Goal: Task Accomplishment & Management: Use online tool/utility

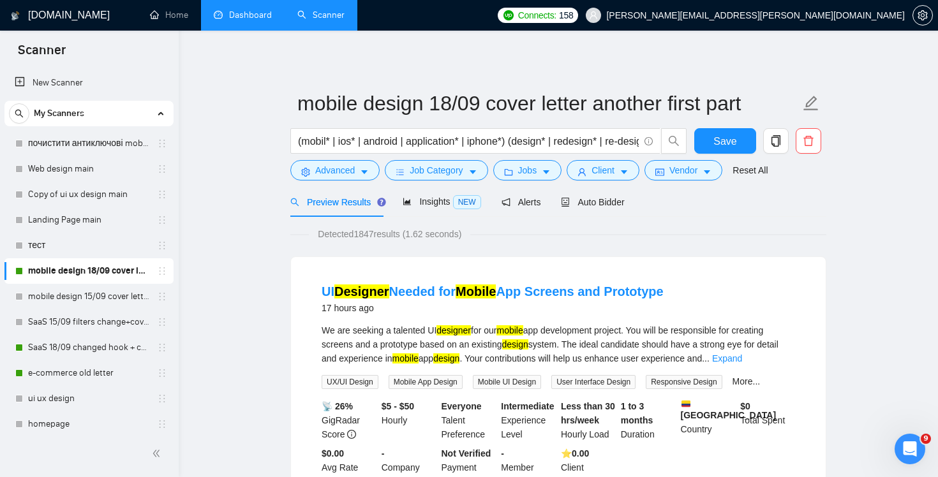
click at [243, 10] on link "Dashboard" at bounding box center [243, 15] width 58 height 11
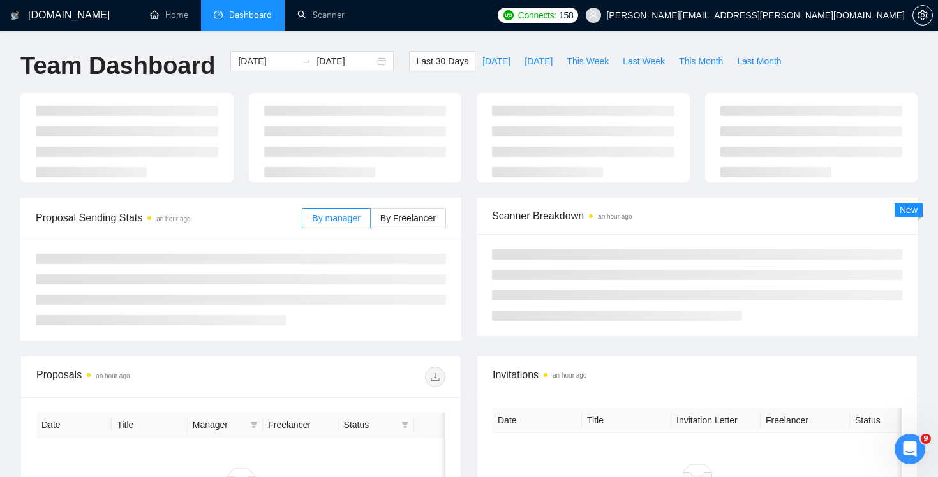
type input "[DATE]"
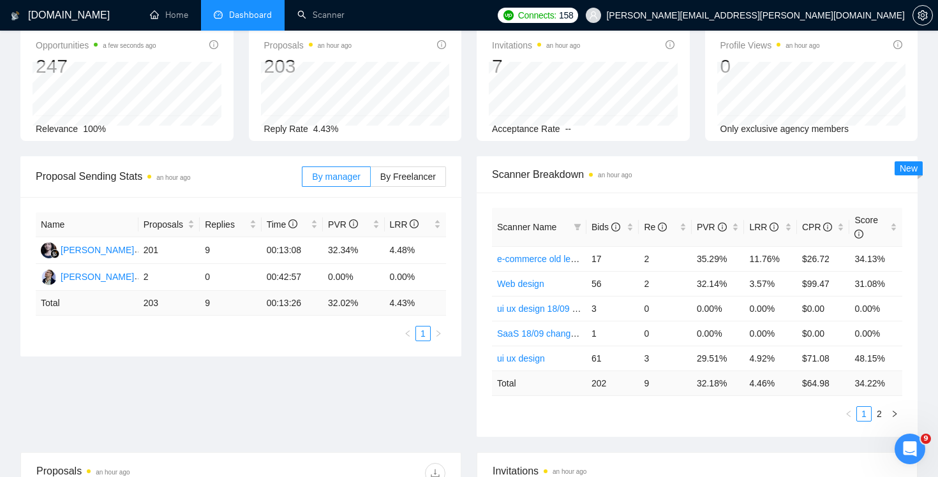
scroll to position [70, 0]
click at [882, 413] on link "2" at bounding box center [879, 413] width 14 height 14
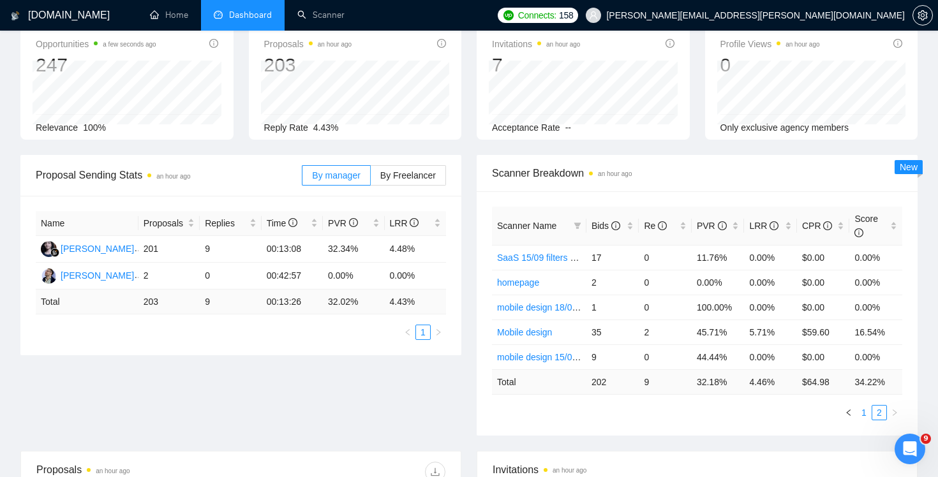
click at [868, 412] on link "1" at bounding box center [864, 413] width 14 height 14
click at [884, 416] on link "2" at bounding box center [879, 413] width 14 height 14
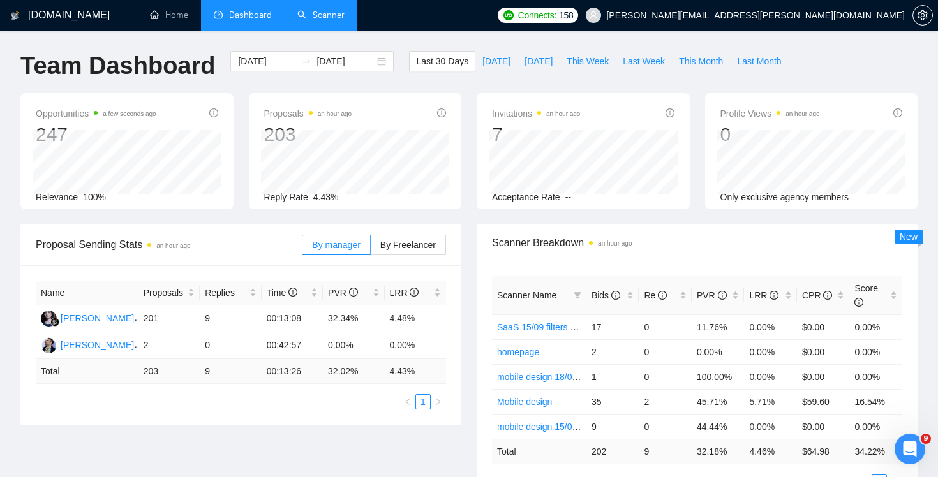
click at [316, 20] on link "Scanner" at bounding box center [320, 15] width 47 height 11
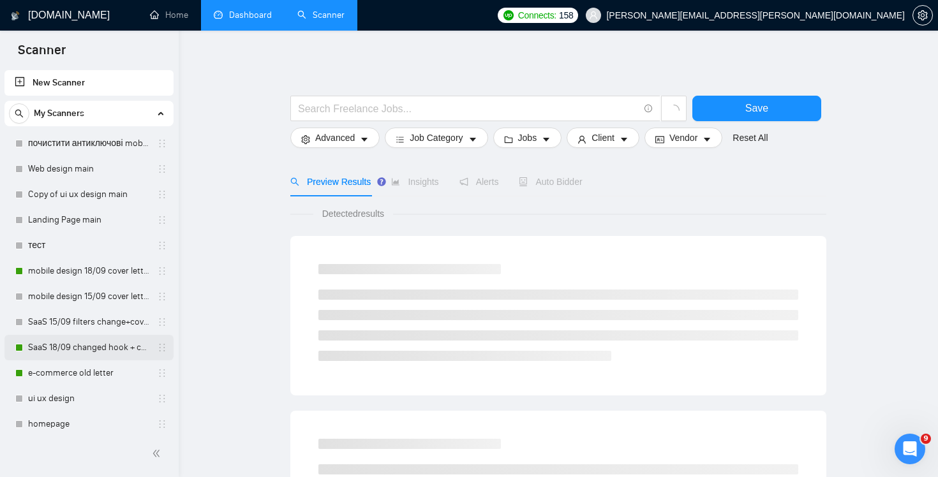
click at [91, 350] on link "SaaS 18/09 changed hook + case + final question" at bounding box center [88, 348] width 121 height 26
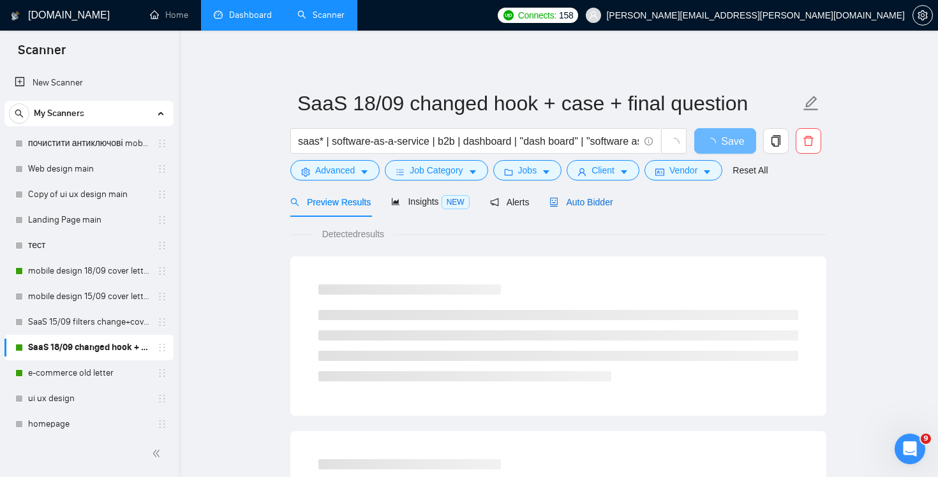
click at [594, 205] on span "Auto Bidder" at bounding box center [580, 202] width 63 height 10
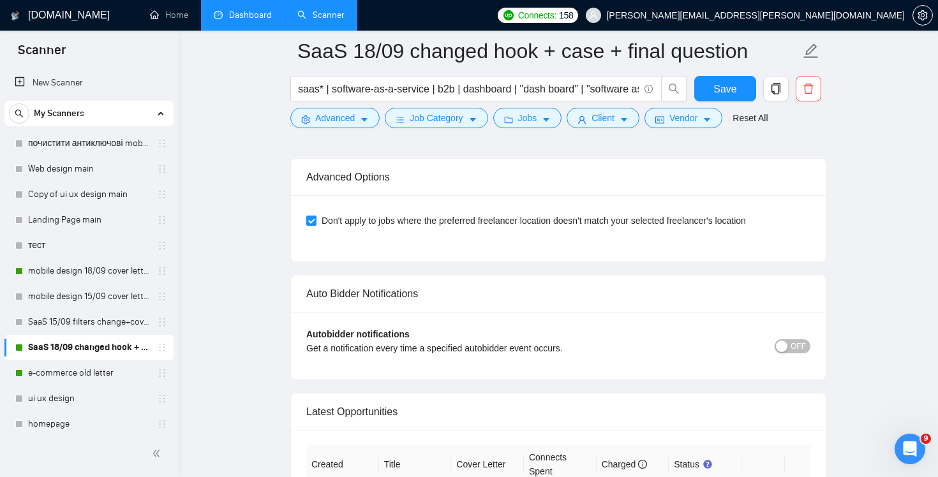
scroll to position [3134, 0]
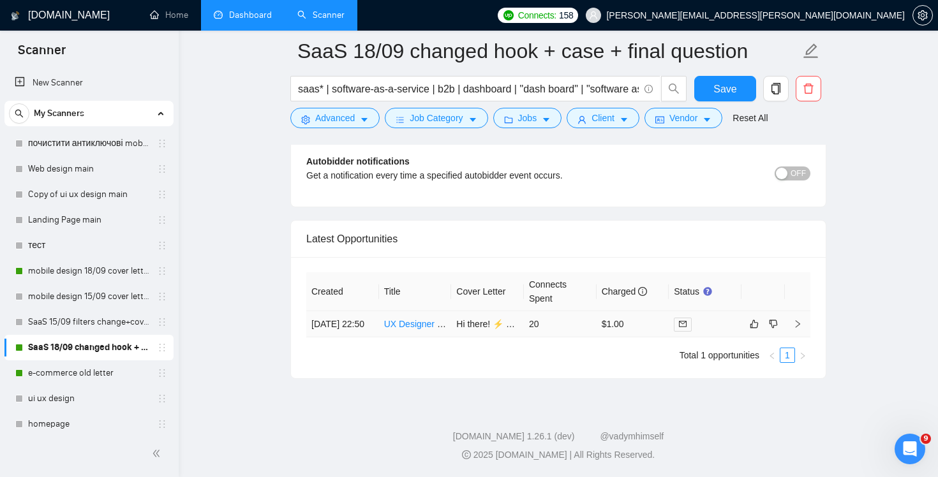
click at [588, 318] on td "20" at bounding box center [560, 324] width 73 height 26
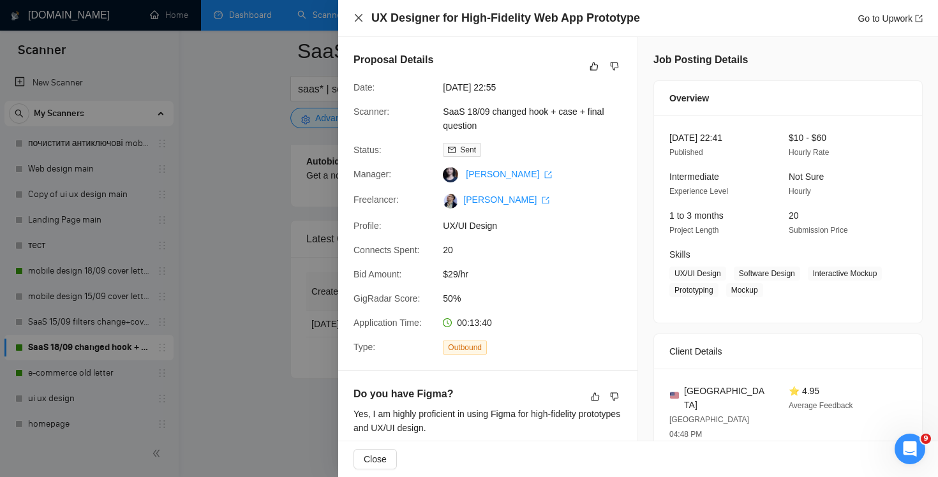
click at [362, 20] on icon "close" at bounding box center [358, 18] width 10 height 10
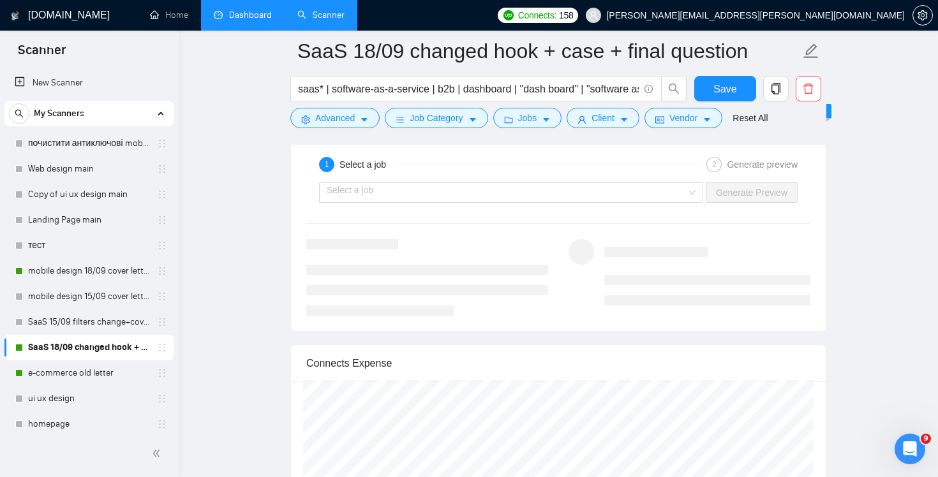
scroll to position [2511, 0]
click at [612, 191] on input "search" at bounding box center [507, 193] width 360 height 19
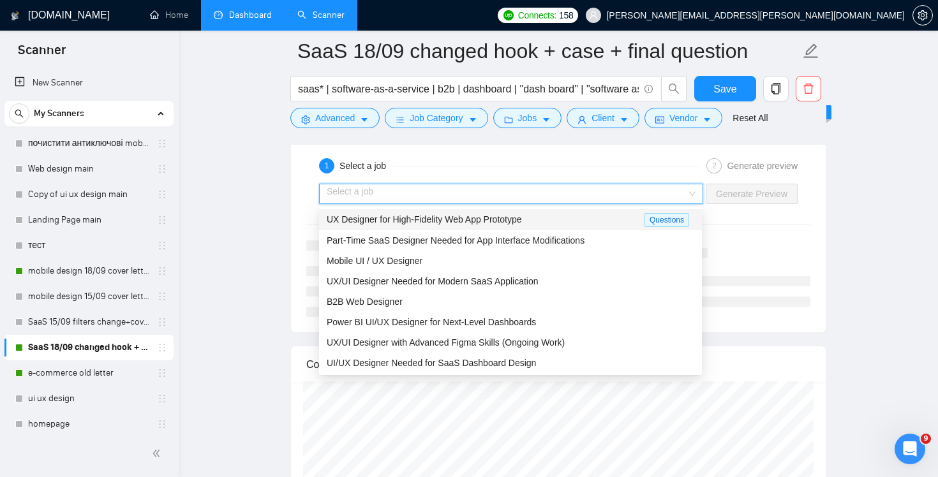
click at [583, 220] on div "UX Designer for High-Fidelity Web App Prototype" at bounding box center [486, 219] width 318 height 15
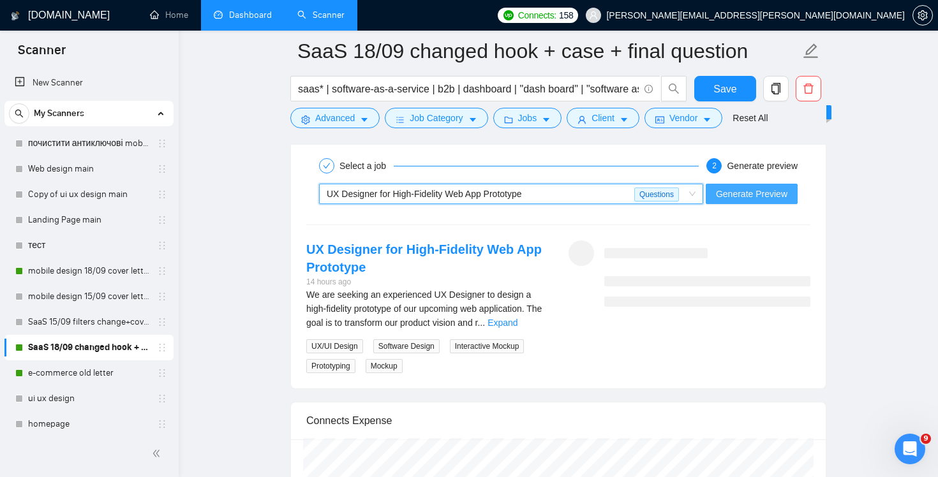
click at [758, 188] on span "Generate Preview" at bounding box center [751, 194] width 71 height 14
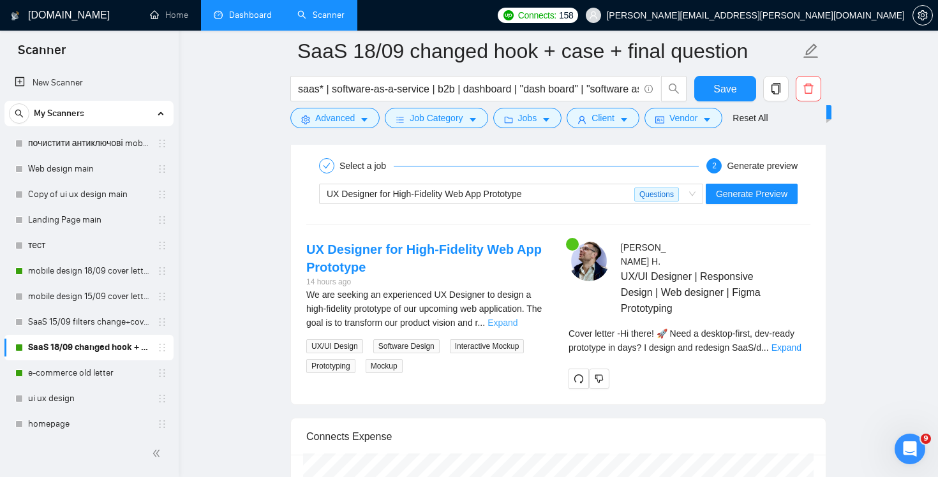
click at [517, 321] on link "Expand" at bounding box center [502, 323] width 30 height 10
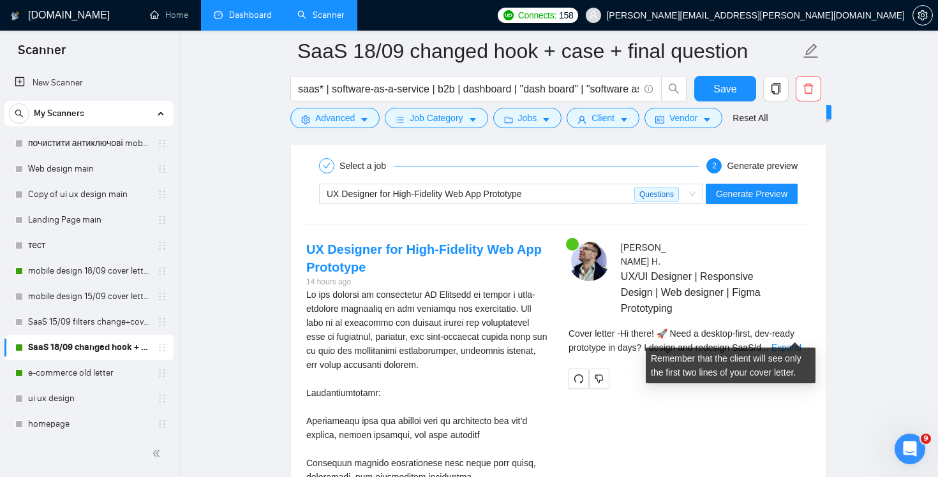
click at [809, 336] on div "Cover letter - Hi there! 🚀 Need a desktop-first, dev-ready prototype in days? I…" at bounding box center [689, 341] width 242 height 28
click at [797, 343] on link "Expand" at bounding box center [786, 348] width 30 height 10
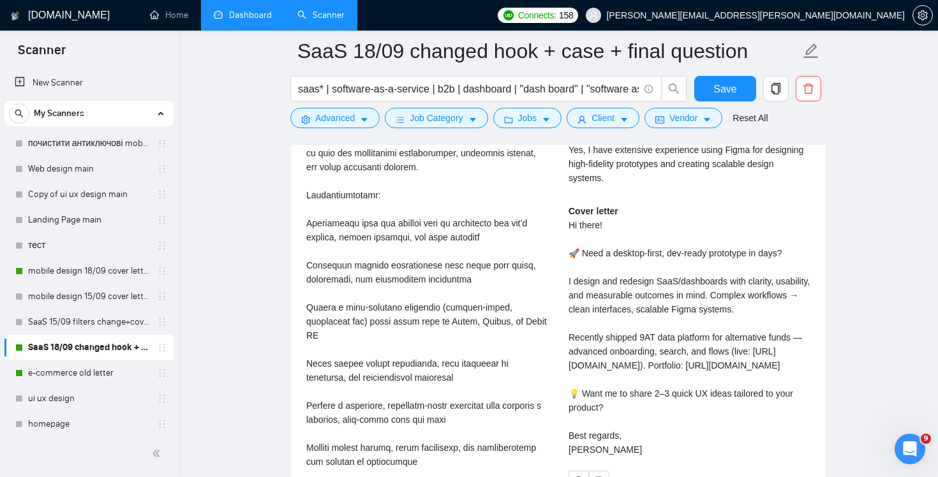
scroll to position [2709, 0]
drag, startPoint x: 571, startPoint y: 236, endPoint x: 820, endPoint y: 238, distance: 249.4
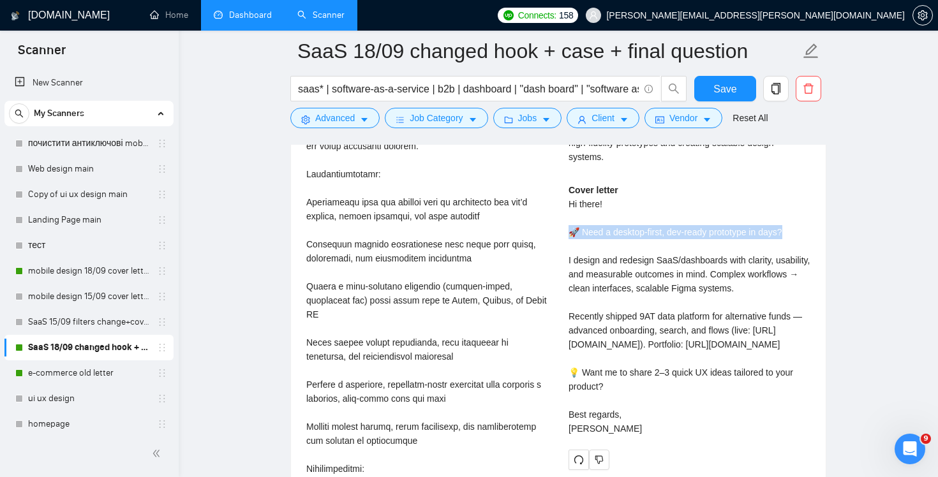
scroll to position [2758, 0]
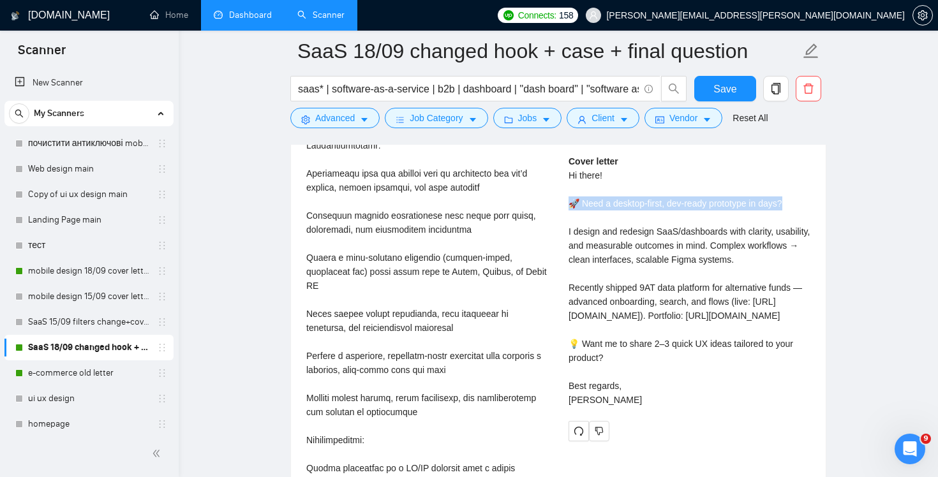
click at [614, 225] on div "Cover letter Hi there! 🚀 Need a desktop-first, dev-ready prototype in days? I d…" at bounding box center [689, 280] width 242 height 253
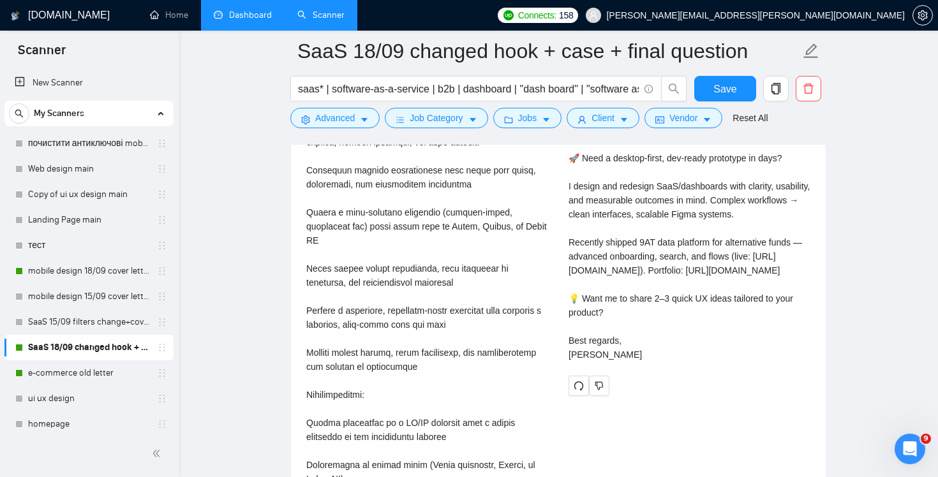
scroll to position [2809, 0]
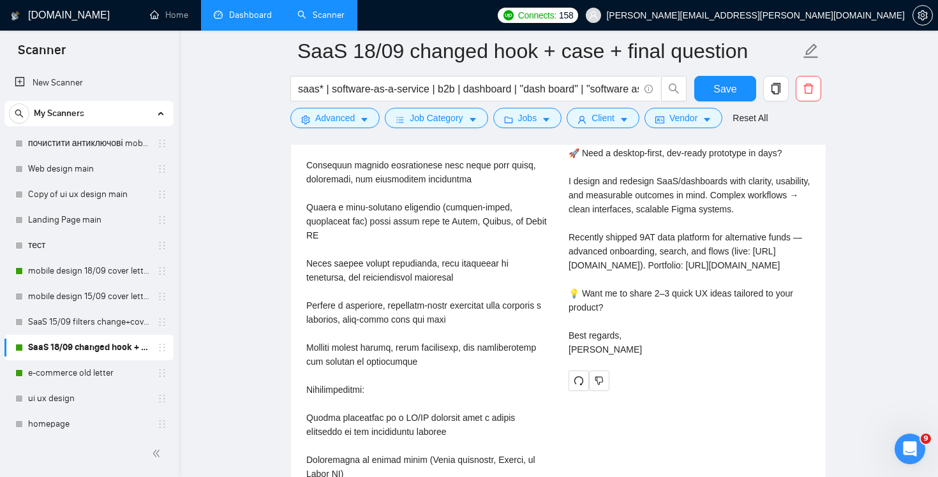
click at [582, 240] on div "Cover letter Hi there! 🚀 Need a desktop-first, dev-ready prototype in days? I d…" at bounding box center [689, 230] width 242 height 253
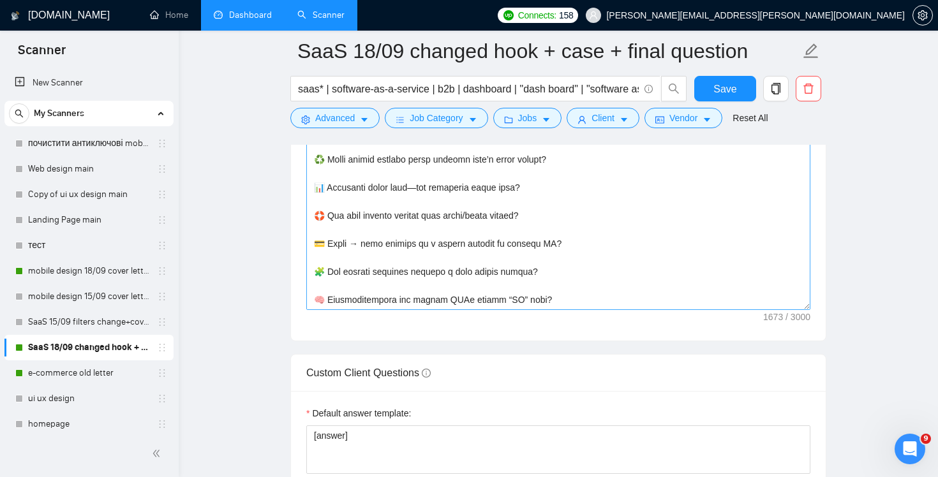
scroll to position [415, 0]
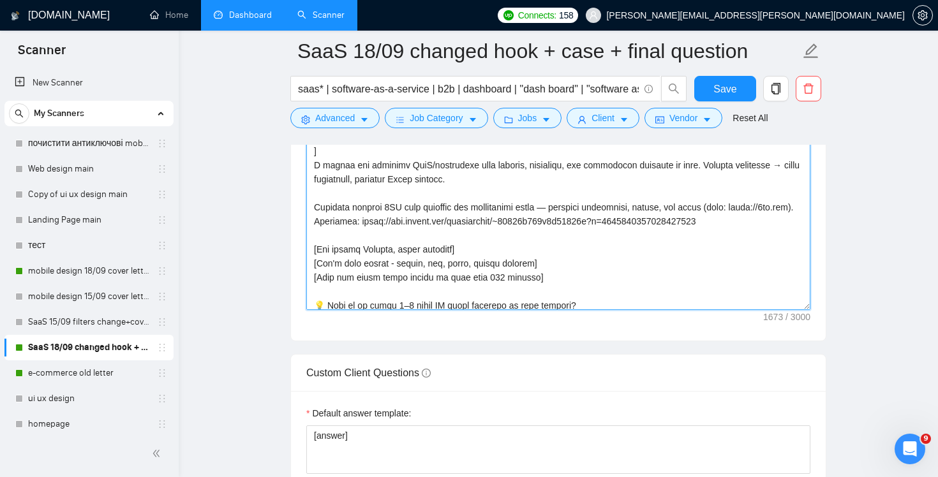
click at [725, 204] on textarea "Cover letter template:" at bounding box center [558, 166] width 504 height 287
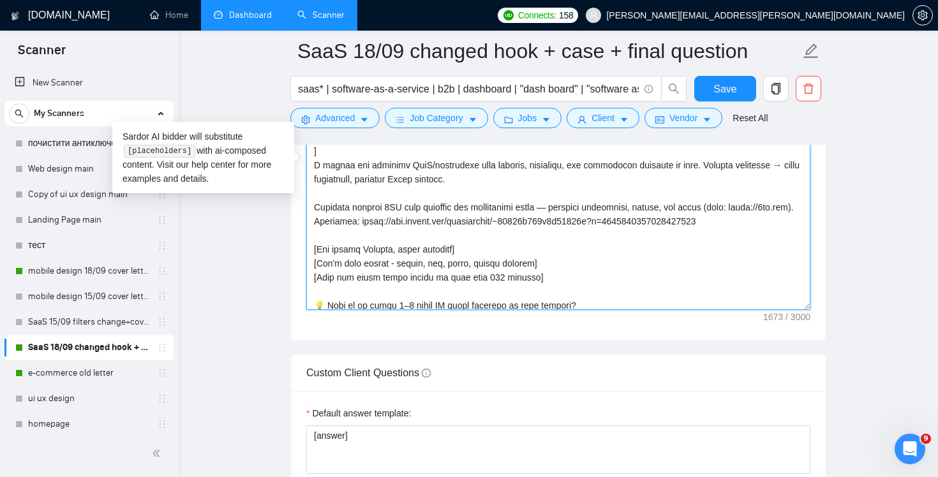
click at [385, 221] on textarea "Cover letter template:" at bounding box center [558, 166] width 504 height 287
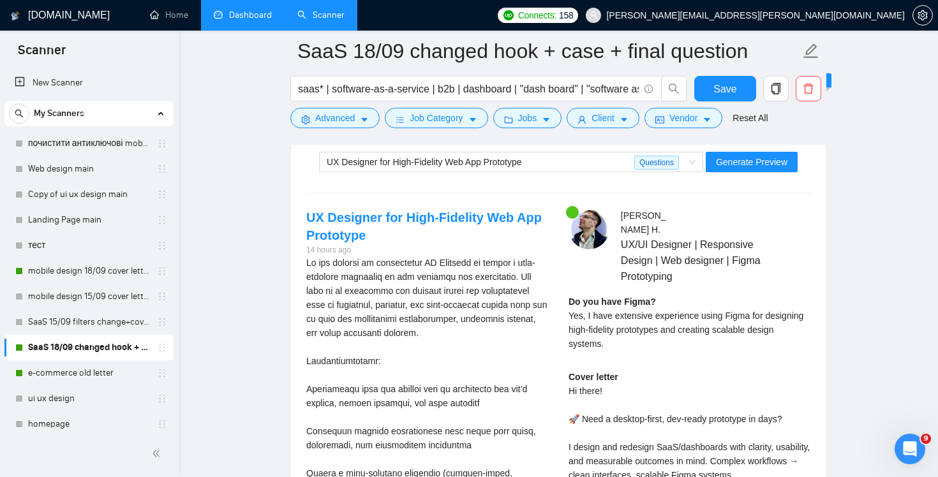
scroll to position [2543, 0]
type textarea "Lo ipsum! [dol sitame'c adip el seddo] [eiu tem in utl etdo magnaali enim ⚡ Adm…"
click at [757, 164] on span "Generate Preview" at bounding box center [751, 161] width 71 height 14
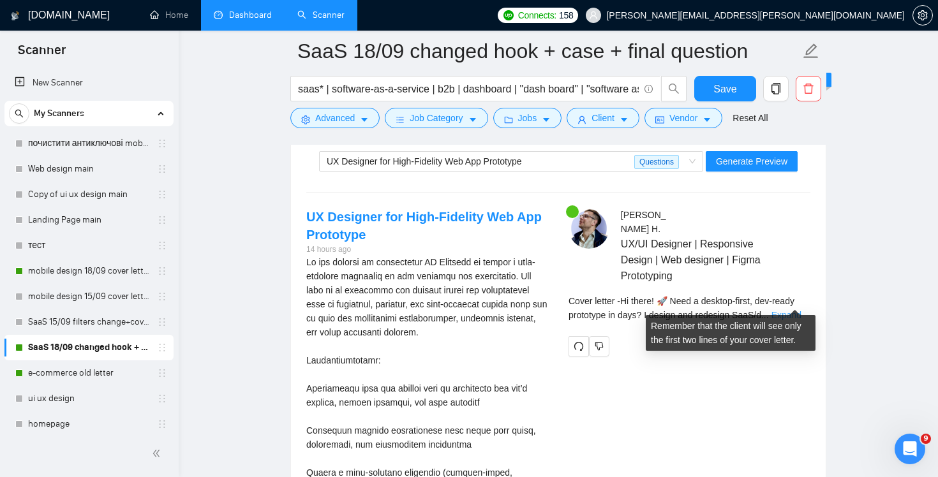
click at [801, 310] on link "Expand" at bounding box center [786, 315] width 30 height 10
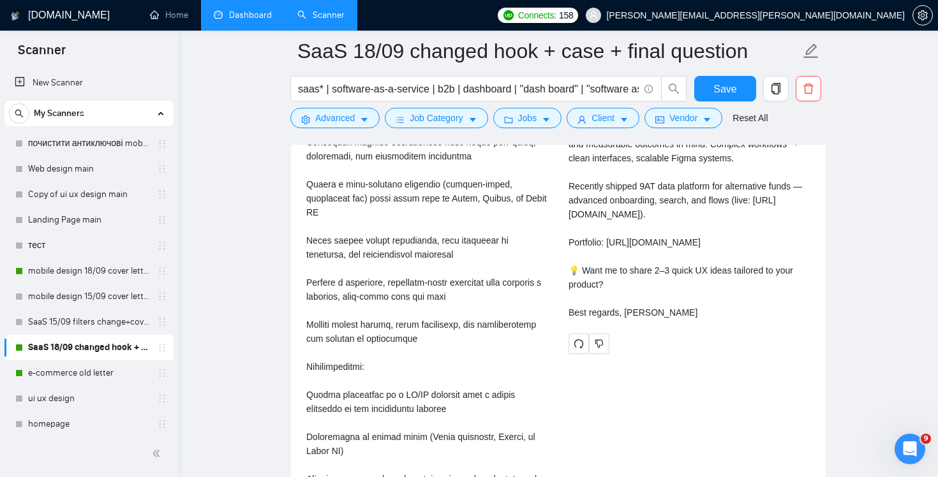
scroll to position [2856, 0]
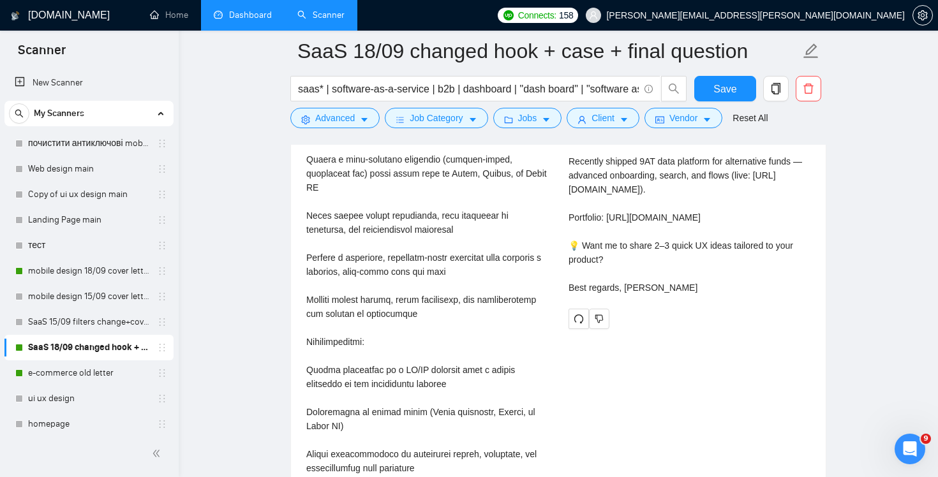
drag, startPoint x: 566, startPoint y: 258, endPoint x: 612, endPoint y: 279, distance: 49.7
click at [612, 278] on div "[PERSON_NAME] UX/UI Designer | Responsive Design | Web designer | Figma Prototy…" at bounding box center [689, 112] width 262 height 434
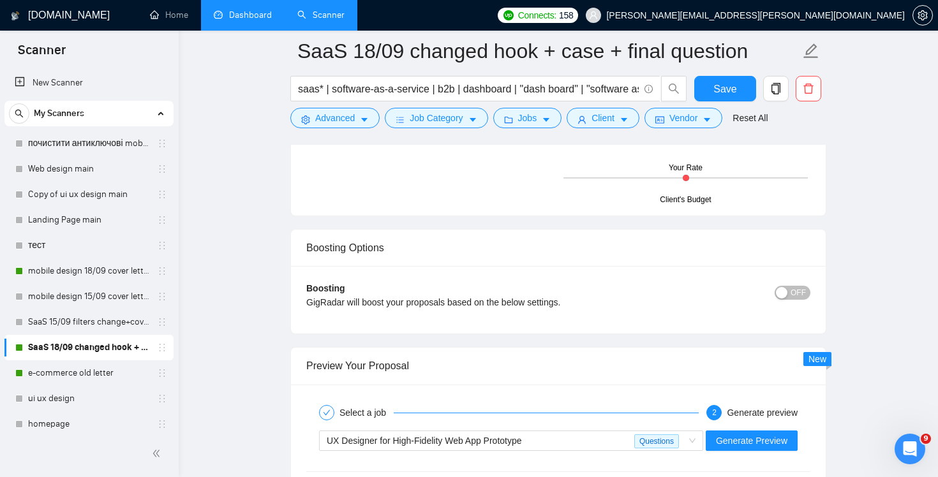
scroll to position [2429, 0]
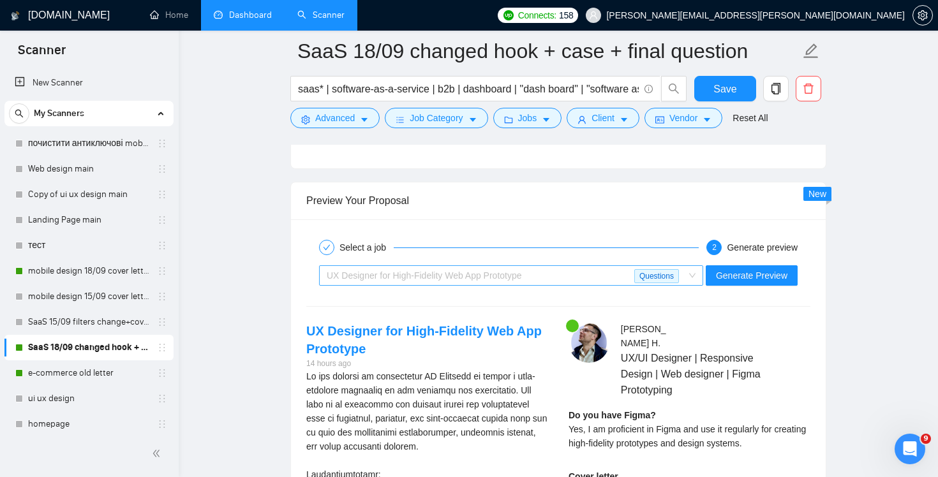
click at [609, 281] on div "UX Designer for High-Fidelity Web App Prototype" at bounding box center [480, 275] width 307 height 19
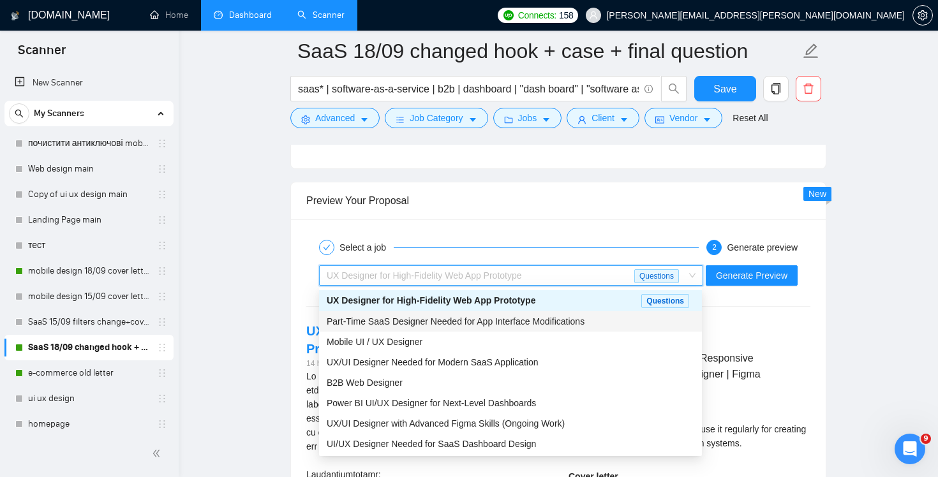
click at [519, 325] on span "Part-Time SaaS Designer Needed for App Interface Modifications" at bounding box center [456, 321] width 258 height 10
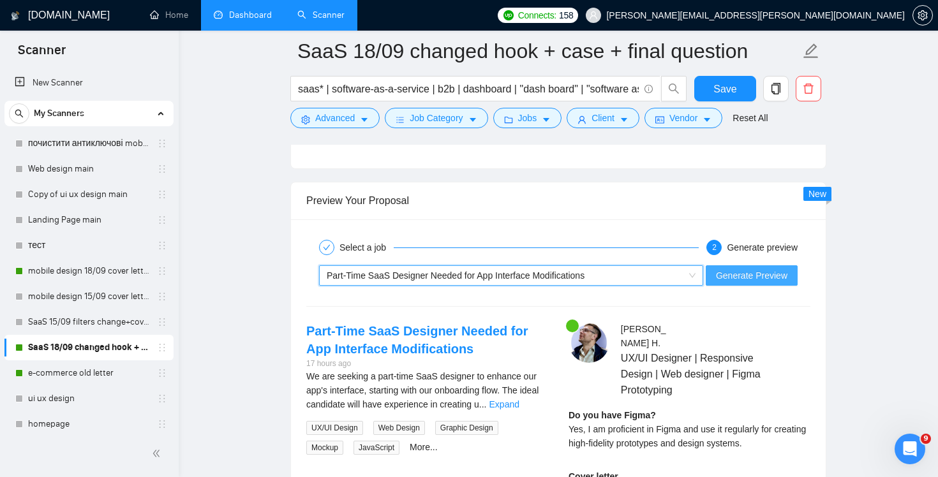
click at [765, 276] on span "Generate Preview" at bounding box center [751, 276] width 71 height 14
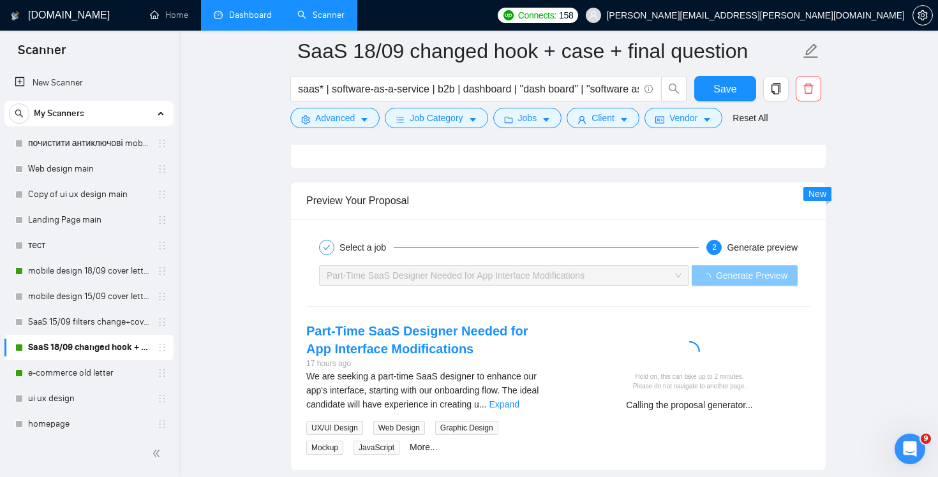
scroll to position [2572, 0]
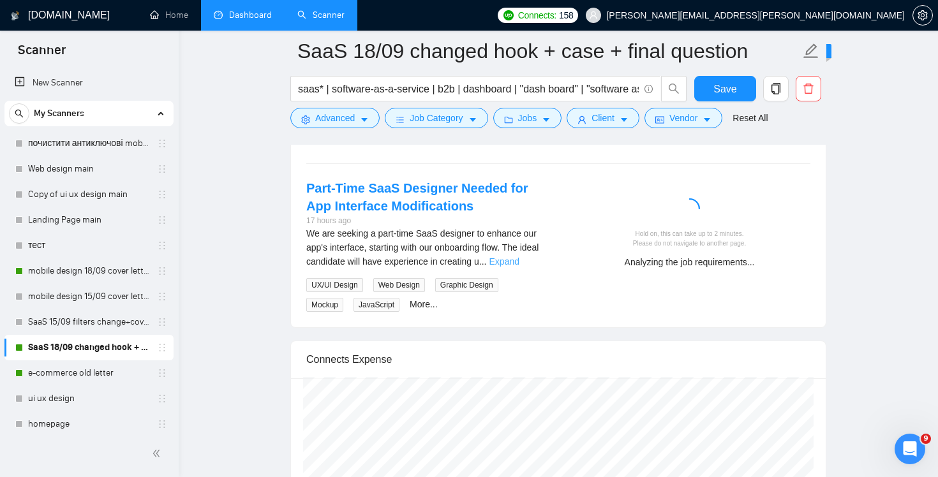
click at [519, 265] on link "Expand" at bounding box center [504, 261] width 30 height 10
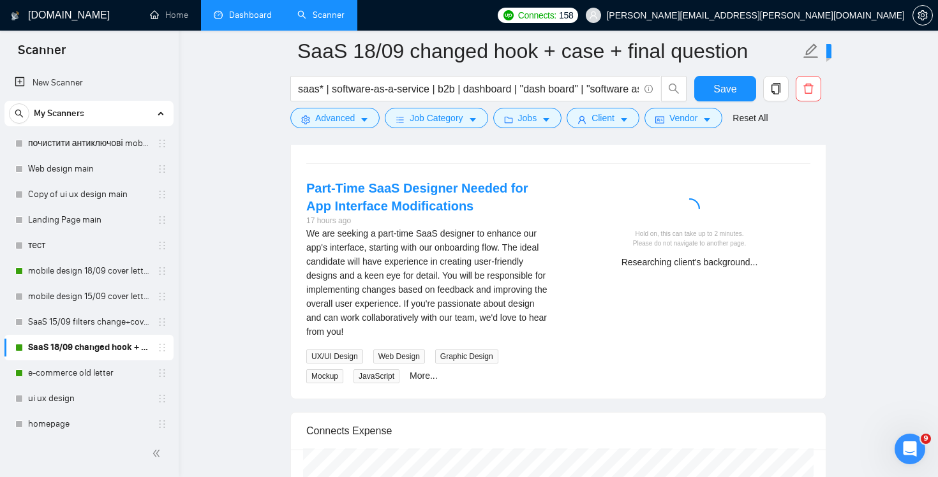
click at [378, 251] on div "We are seeking a part-time SaaS designer to enhance our app's interface, starti…" at bounding box center [427, 282] width 242 height 112
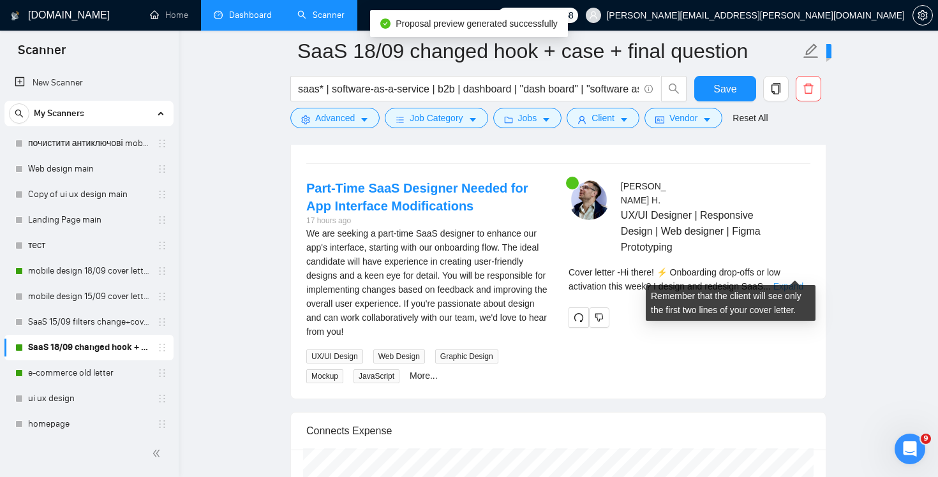
click at [790, 281] on link "Expand" at bounding box center [788, 286] width 30 height 10
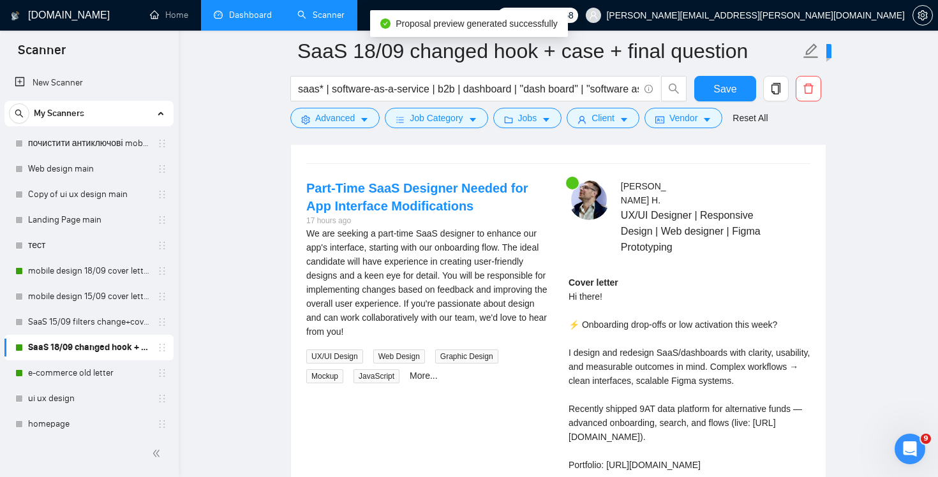
scroll to position [2649, 0]
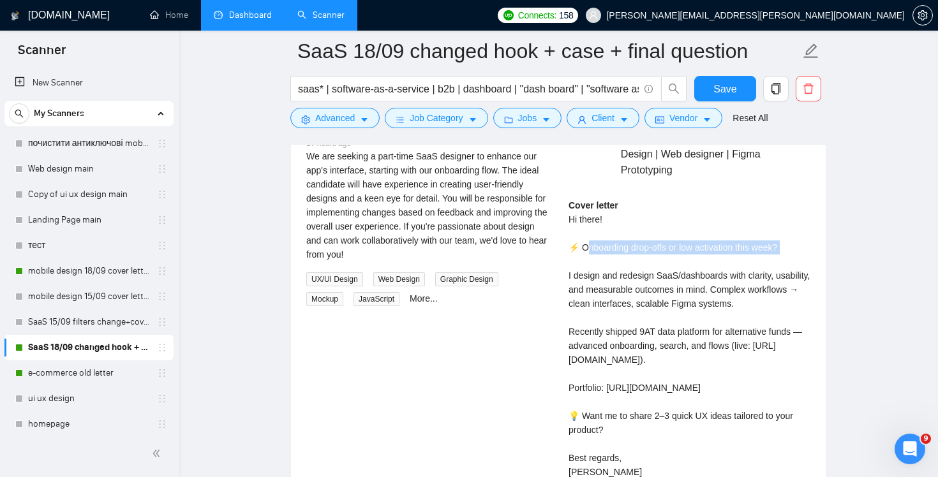
drag, startPoint x: 585, startPoint y: 237, endPoint x: 696, endPoint y: 240, distance: 111.1
click at [696, 240] on div "Cover letter Hi there! ⚡ Onboarding drop-offs or low activation this week? I de…" at bounding box center [689, 338] width 242 height 281
click at [691, 252] on div "Cover letter Hi there! ⚡ Onboarding drop-offs or low activation this week? I de…" at bounding box center [689, 338] width 242 height 281
drag, startPoint x: 686, startPoint y: 232, endPoint x: 745, endPoint y: 235, distance: 59.4
click at [745, 235] on div "Cover letter Hi there! ⚡ Onboarding drop-offs or low activation this week? I de…" at bounding box center [689, 338] width 242 height 281
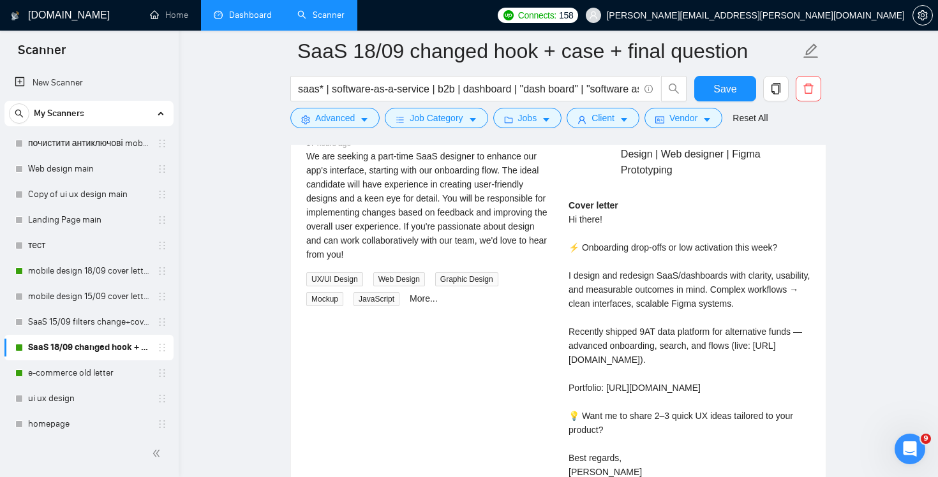
click at [661, 301] on div "Cover letter Hi there! ⚡ Onboarding drop-offs or low activation this week? I de…" at bounding box center [689, 338] width 242 height 281
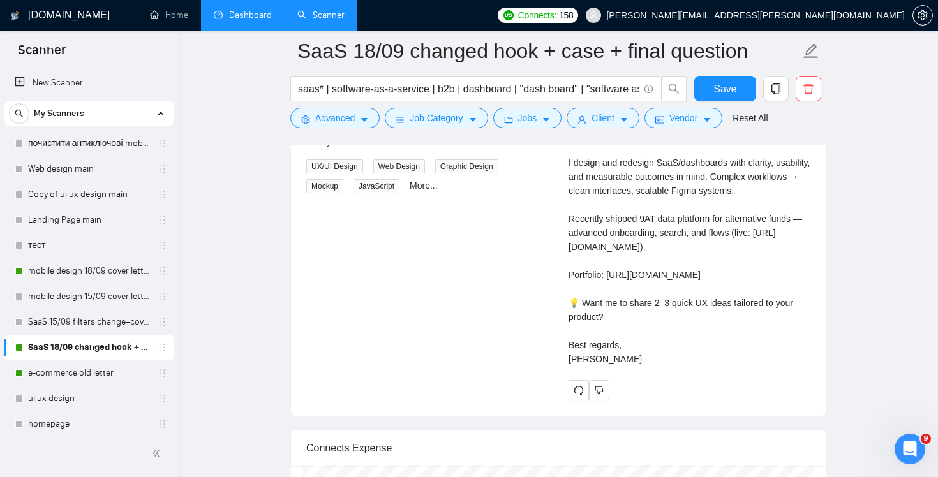
scroll to position [2770, 0]
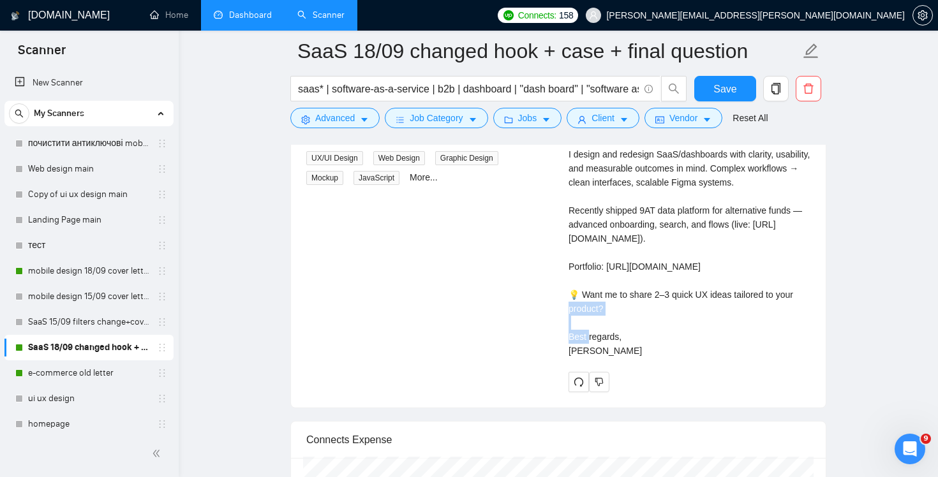
drag, startPoint x: 568, startPoint y: 306, endPoint x: 644, endPoint y: 309, distance: 76.0
click at [644, 309] on div "Cover letter Hi there! ⚡ Onboarding drop-offs or low activation this week? I de…" at bounding box center [689, 217] width 242 height 281
click at [567, 330] on div "[PERSON_NAME] UX/UI Designer | Responsive Design | Web designer | Figma Prototy…" at bounding box center [689, 186] width 262 height 411
drag, startPoint x: 624, startPoint y: 327, endPoint x: 540, endPoint y: 299, distance: 89.6
click at [540, 299] on div "Part-Time SaaS Designer Needed for App Interface Modifications 17 hours ago We …" at bounding box center [558, 186] width 524 height 411
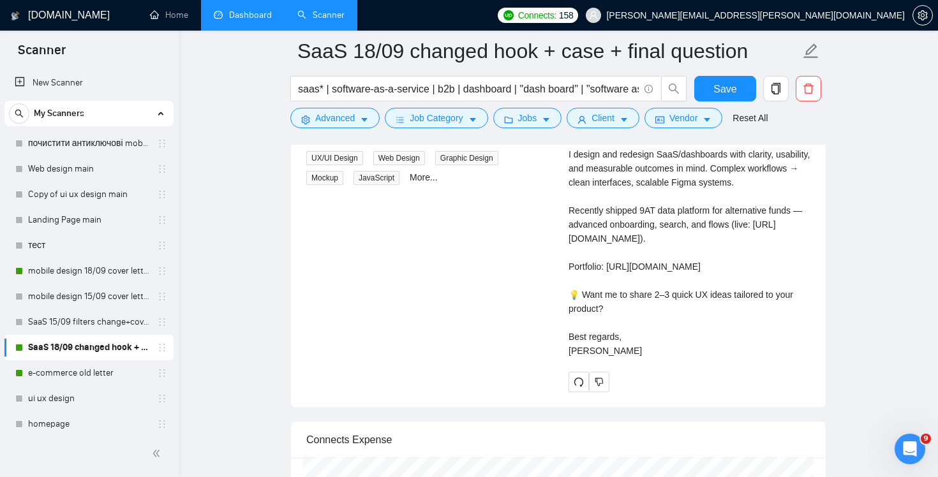
click at [660, 308] on div "Cover letter Hi there! ⚡ Onboarding drop-offs or low activation this week? I de…" at bounding box center [689, 217] width 242 height 281
drag, startPoint x: 624, startPoint y: 321, endPoint x: 540, endPoint y: 310, distance: 85.0
click at [540, 310] on div "Part-Time SaaS Designer Needed for App Interface Modifications 17 hours ago We …" at bounding box center [558, 186] width 524 height 411
copy div "💡 Want me to share 2–3 quick UX ideas tailored to your product?"
